Goal: Task Accomplishment & Management: Manage account settings

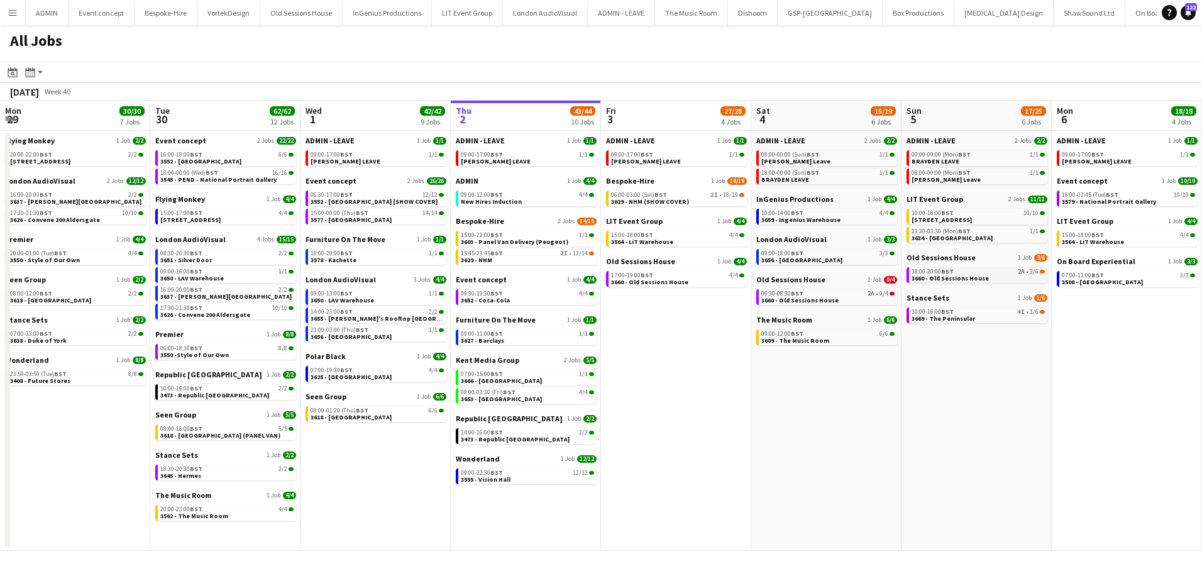
scroll to position [0, 301]
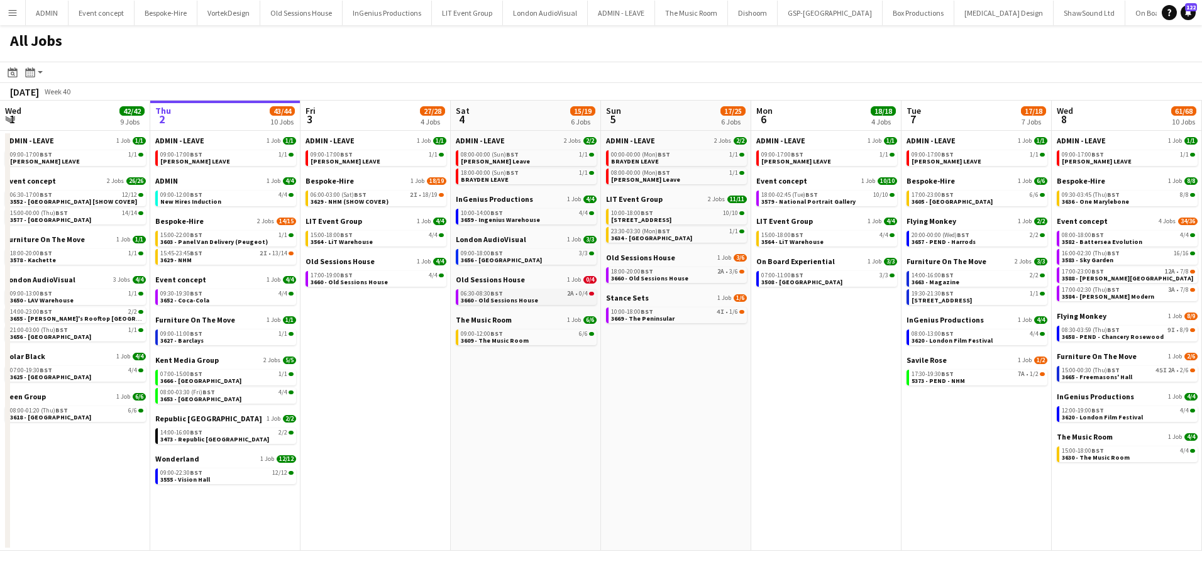
click at [495, 301] on span "3660 - Old Sessions House" at bounding box center [499, 300] width 77 height 8
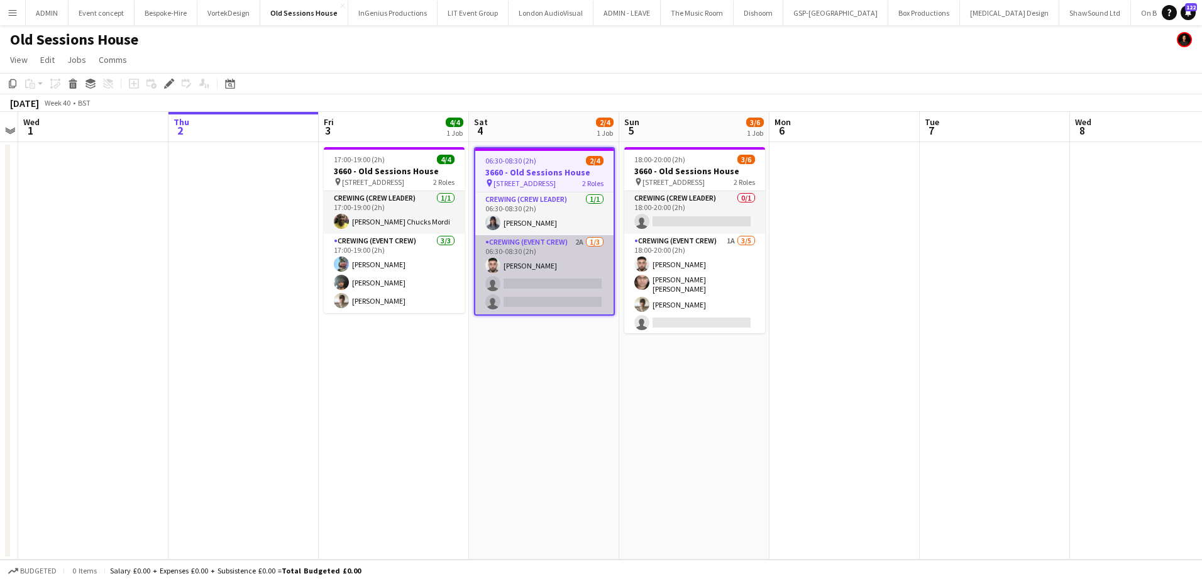
click at [521, 270] on app-card-role "Crewing (Event Crew) 2A [DATE] 06:30-08:30 (2h) [PERSON_NAME] single-neutral-ac…" at bounding box center [544, 274] width 138 height 79
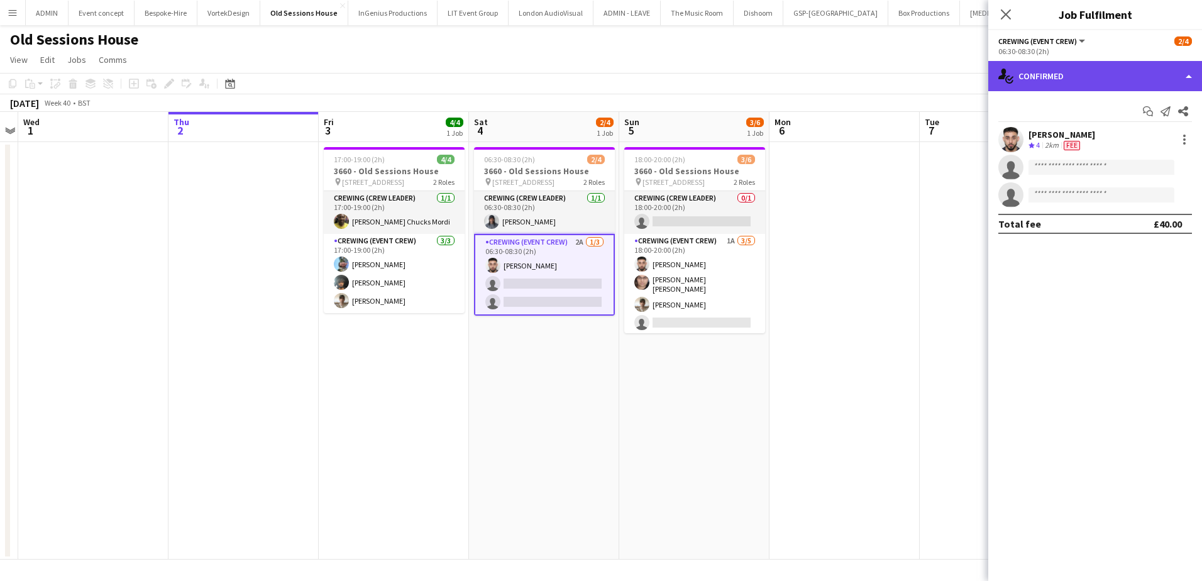
click at [1173, 69] on div "single-neutral-actions-check-2 Confirmed" at bounding box center [1095, 76] width 214 height 30
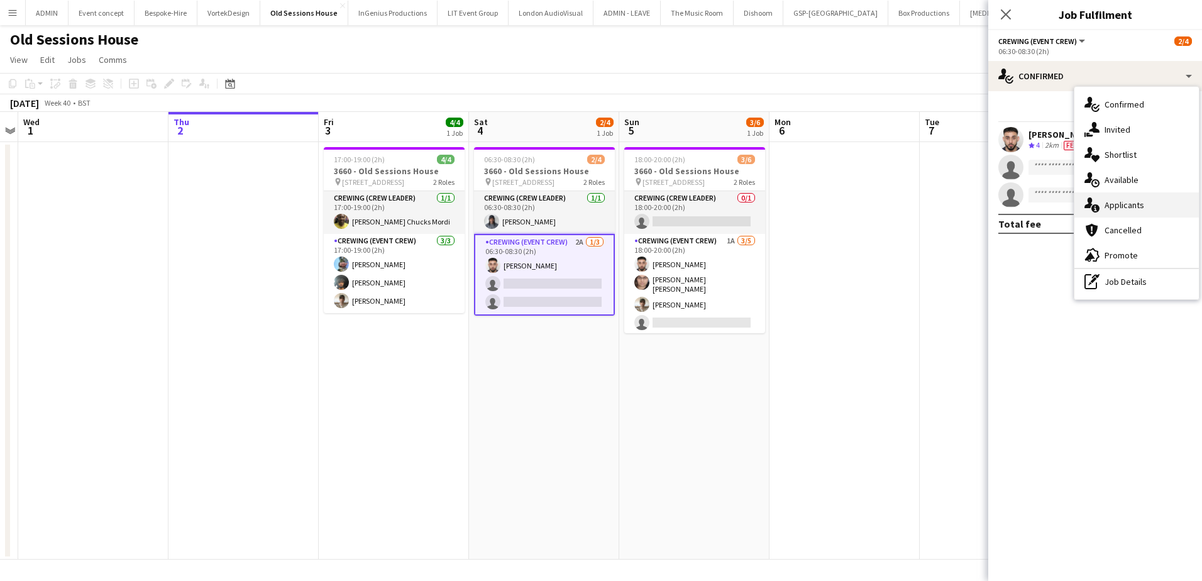
click at [1132, 206] on span "Applicants" at bounding box center [1125, 204] width 40 height 11
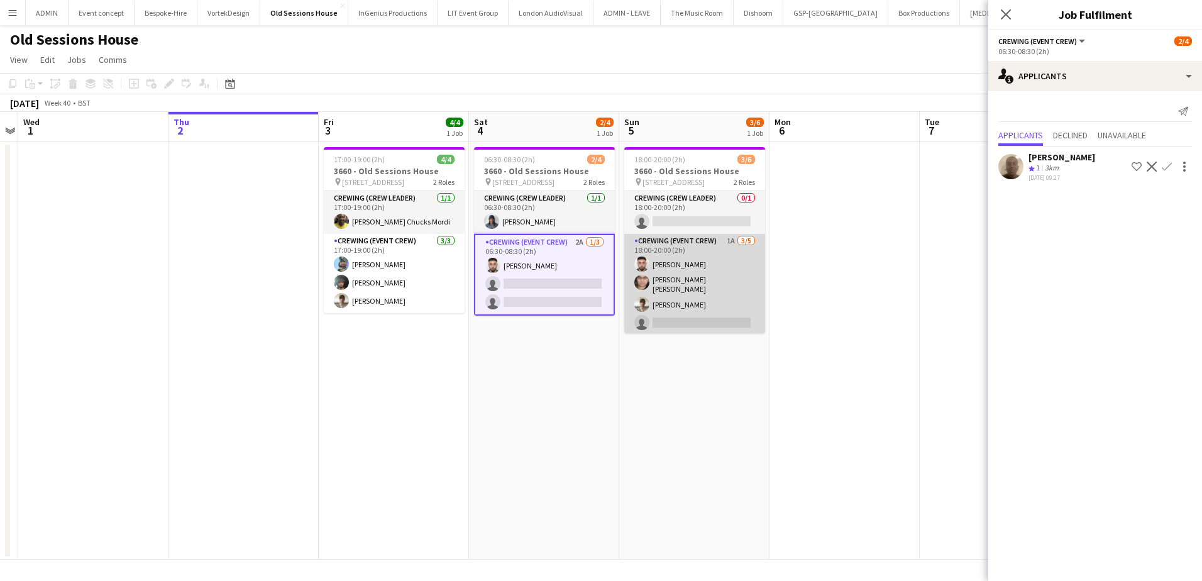
click at [723, 307] on app-card-role "Crewing (Event Crew) 1A [DATE] 18:00-20:00 (2h) [PERSON_NAME] [PERSON_NAME] [PE…" at bounding box center [694, 293] width 141 height 119
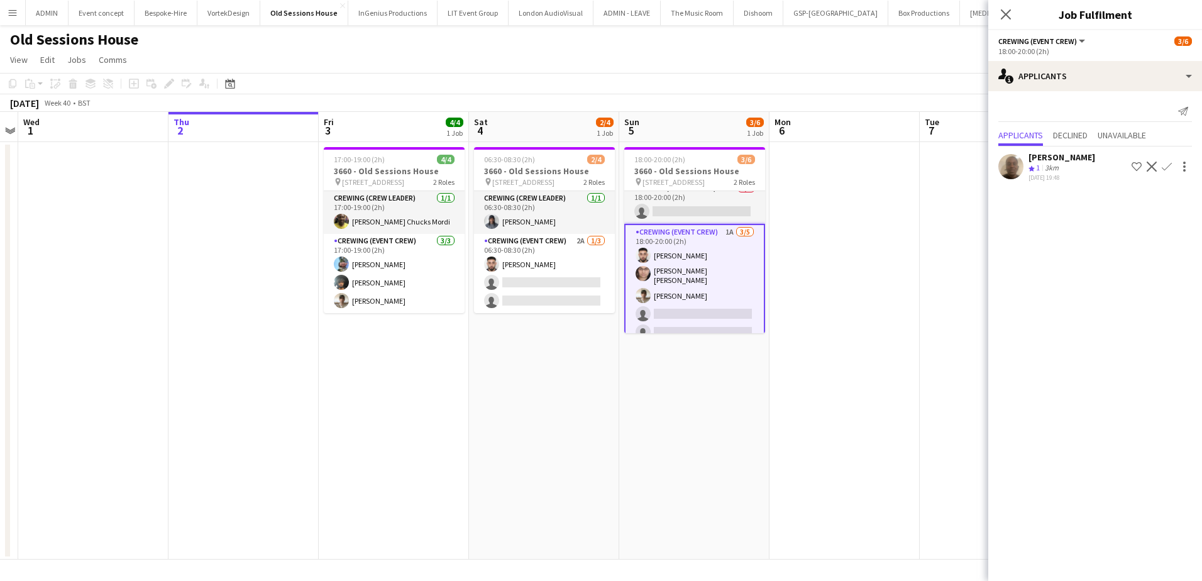
scroll to position [19, 0]
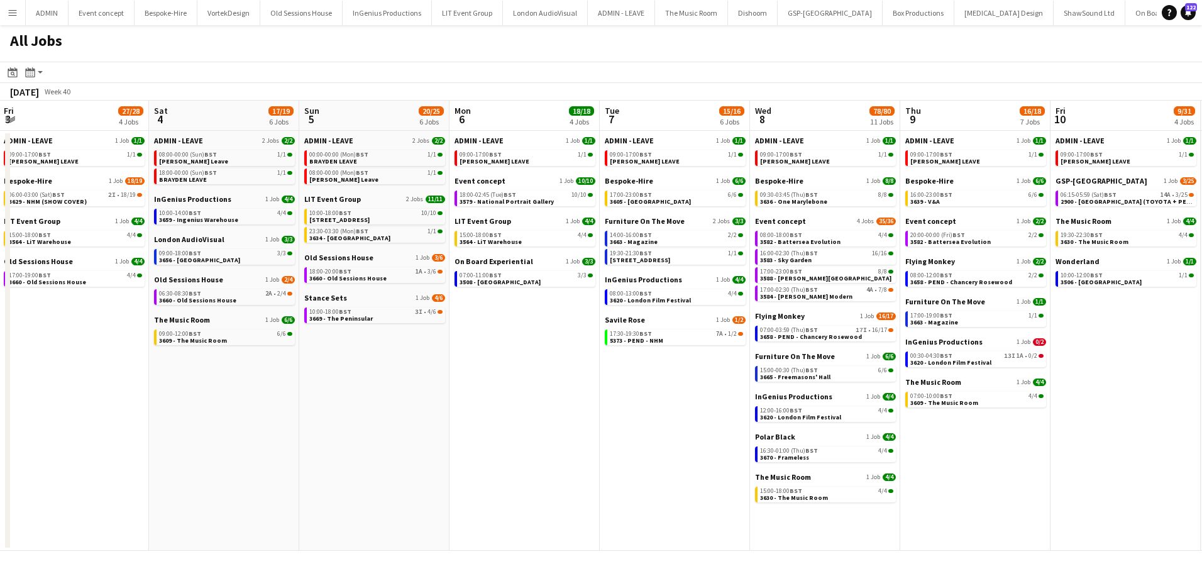
scroll to position [0, 428]
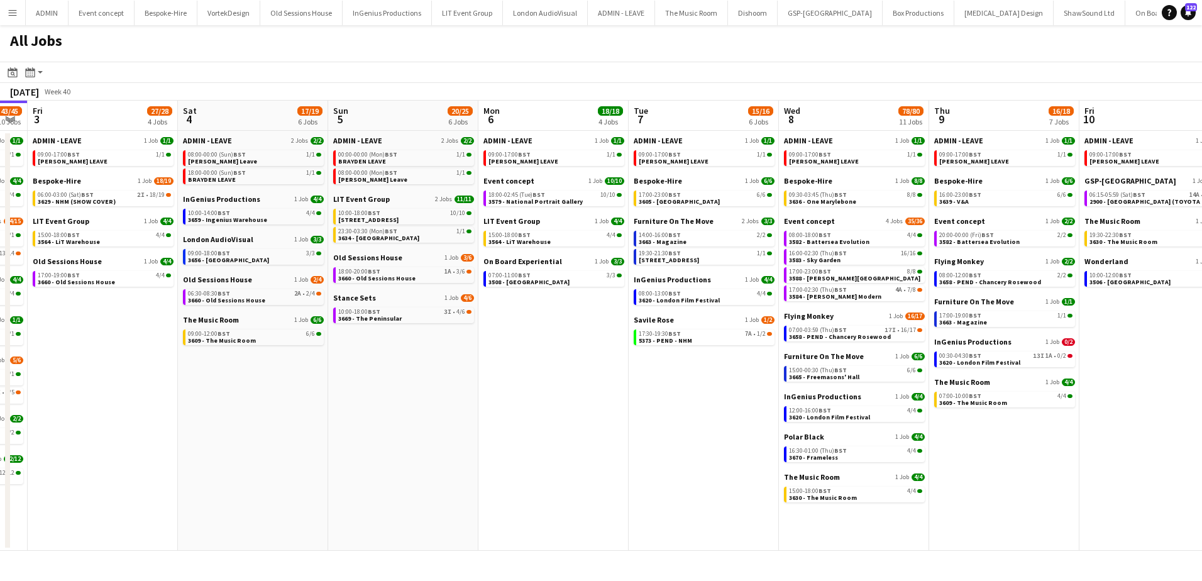
drag, startPoint x: 880, startPoint y: 528, endPoint x: 309, endPoint y: 465, distance: 575.0
click at [302, 465] on app-calendar-viewport "Tue 30 62/62 12 Jobs Wed 1 42/42 9 Jobs Thu 2 43/45 10 Jobs Fri 3 27/28 4 Jobs …" at bounding box center [601, 326] width 1202 height 450
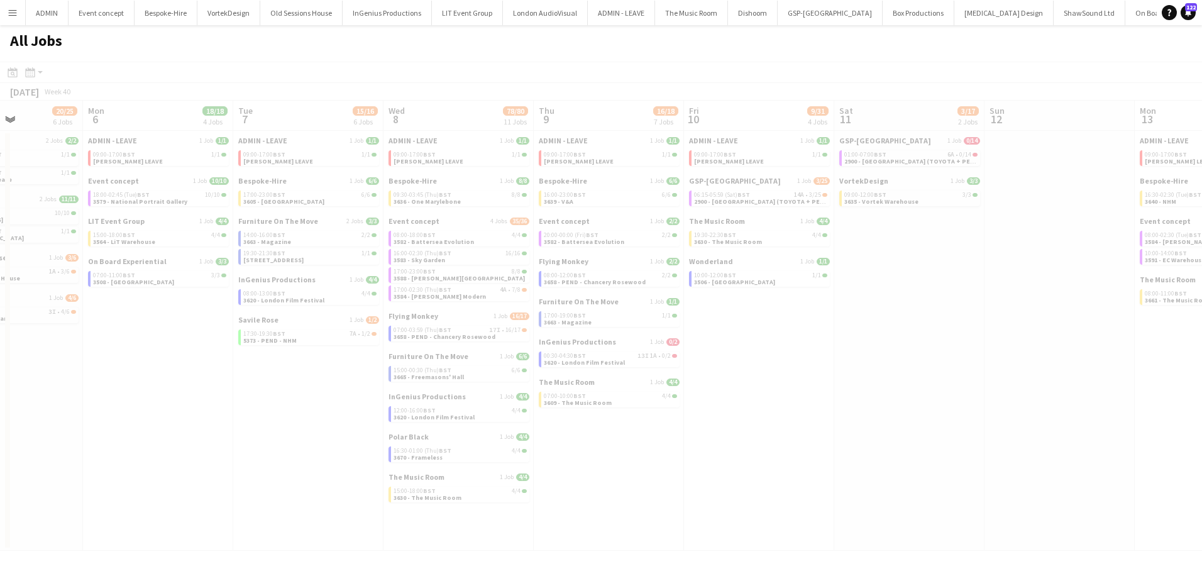
drag, startPoint x: 1001, startPoint y: 353, endPoint x: 694, endPoint y: 341, distance: 307.7
click at [694, 341] on app-all-jobs "All Jobs Date picker OCT 2025 OCT 2025 Monday M Tuesday T Wednesday W Thursday …" at bounding box center [601, 288] width 1202 height 526
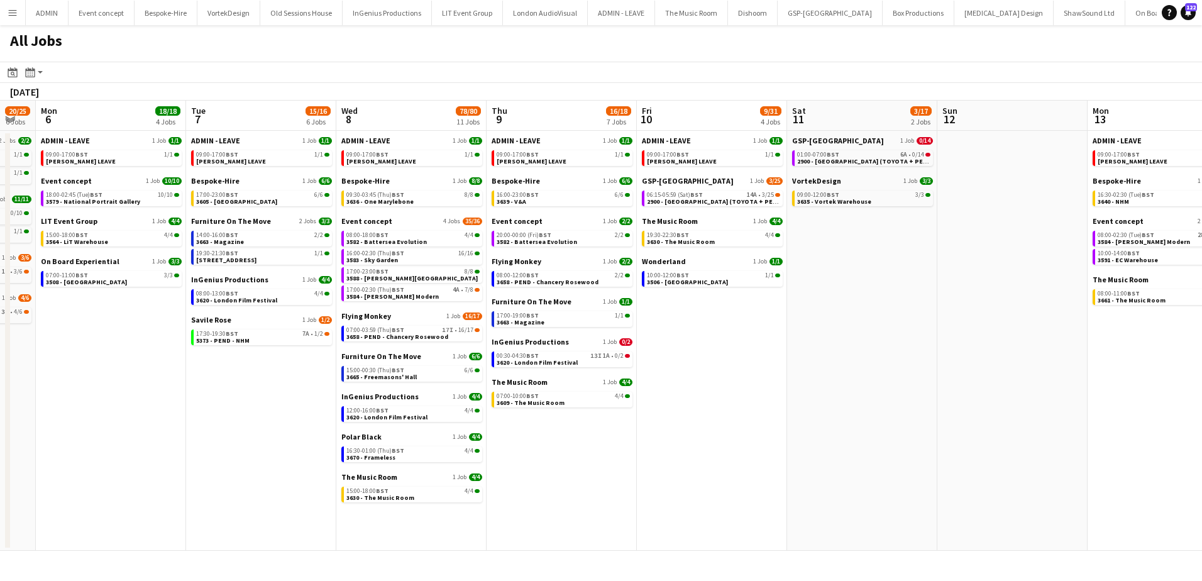
scroll to position [0, 496]
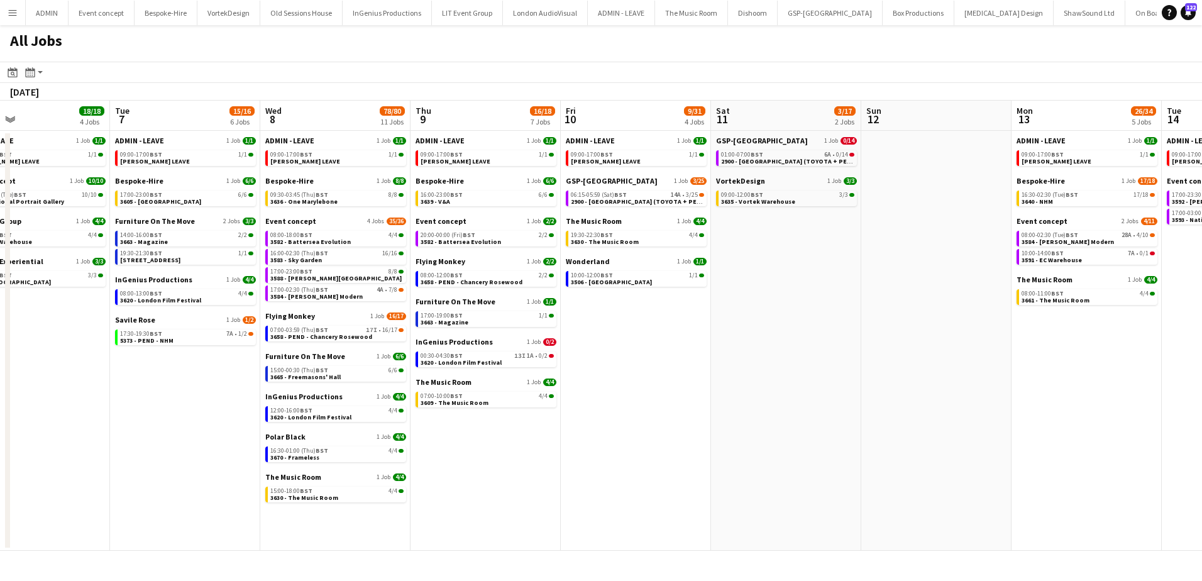
drag, startPoint x: 873, startPoint y: 332, endPoint x: 784, endPoint y: 333, distance: 88.7
click at [784, 333] on app-calendar-viewport "Fri 3 27/28 4 Jobs Sat 4 17/19 6 Jobs Sun 5 20/25 6 Jobs Mon 6 18/18 4 Jobs Tue…" at bounding box center [601, 326] width 1202 height 450
